Goal: Information Seeking & Learning: Learn about a topic

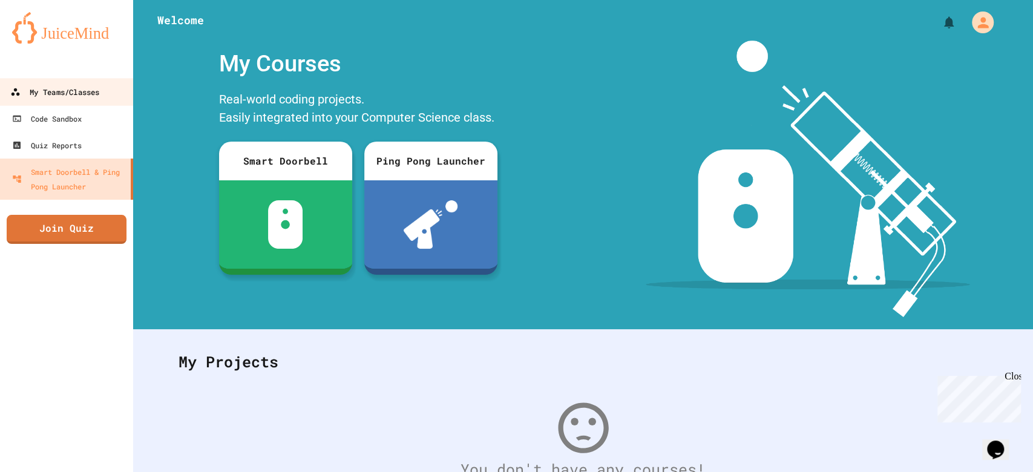
click at [1, 85] on link "My Teams/Classes" at bounding box center [66, 91] width 137 height 27
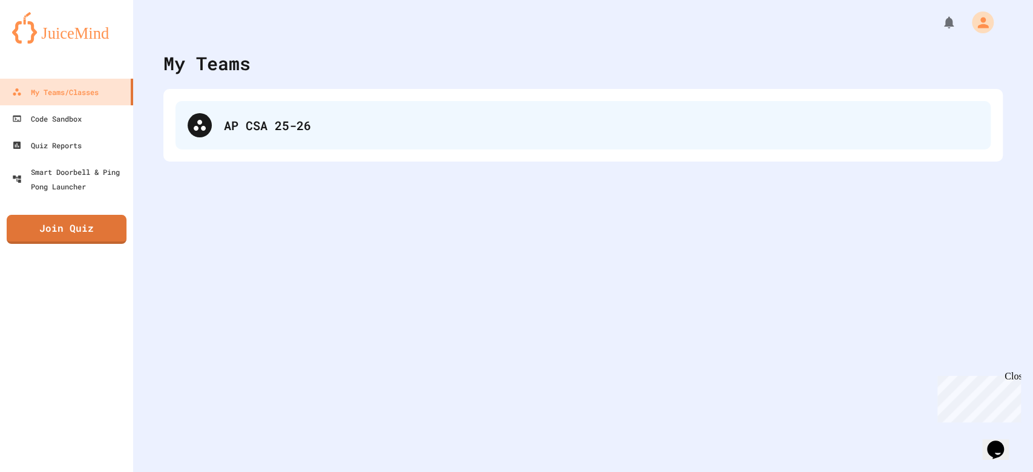
click at [305, 122] on div "AP CSA 25-26" at bounding box center [601, 125] width 755 height 18
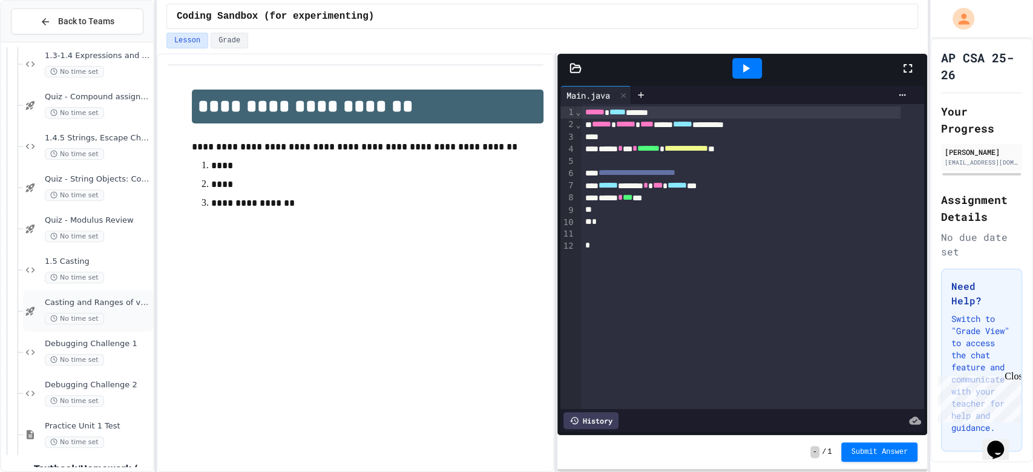
scroll to position [500, 0]
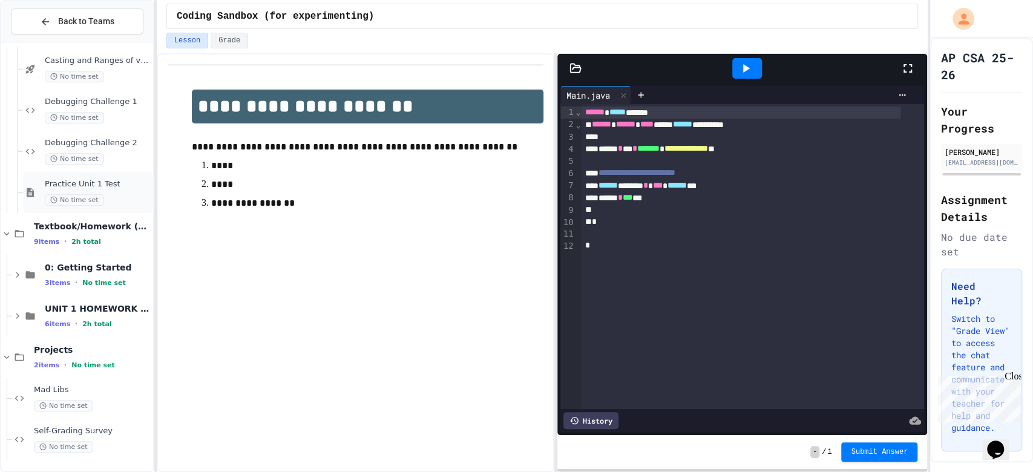
click at [90, 175] on div "Practice Unit 1 Test No time set" at bounding box center [88, 192] width 130 height 41
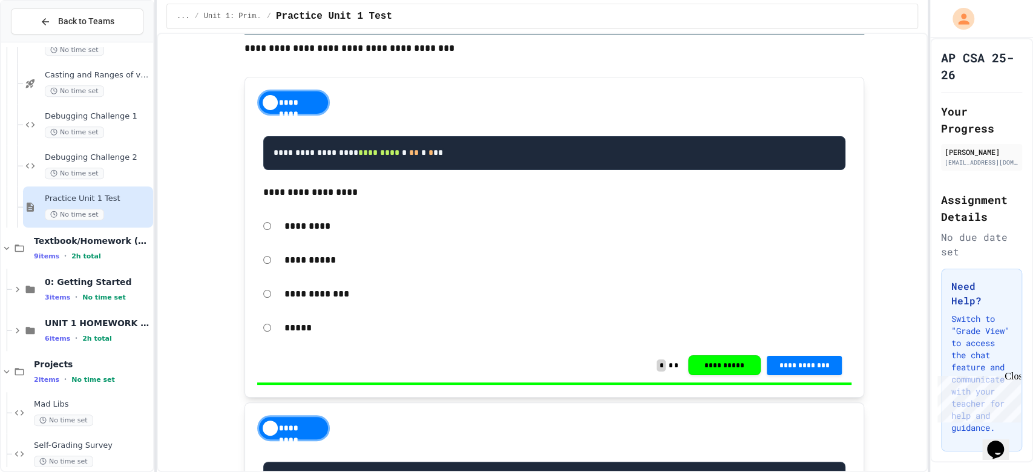
scroll to position [7265, 0]
